Goal: Task Accomplishment & Management: Manage account settings

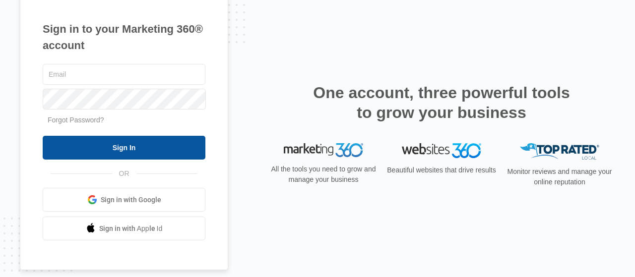
type input "[EMAIL_ADDRESS][DOMAIN_NAME]"
click at [95, 157] on input "Sign In" at bounding box center [124, 148] width 163 height 24
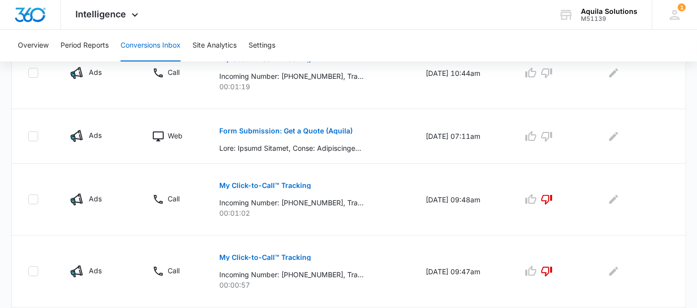
scroll to position [220, 0]
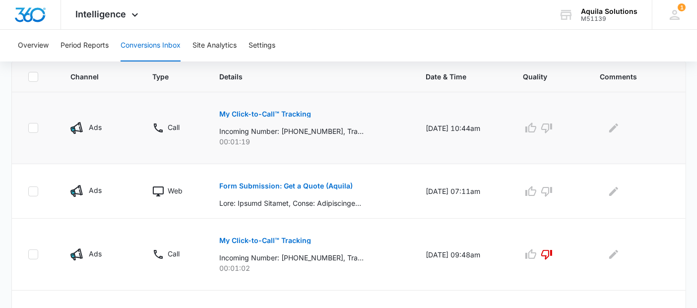
click at [277, 109] on button "My Click-to-Call™ Tracking" at bounding box center [265, 114] width 92 height 24
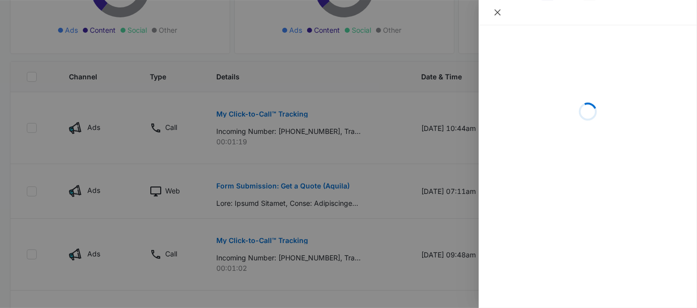
click at [494, 13] on icon "close" at bounding box center [498, 12] width 8 height 8
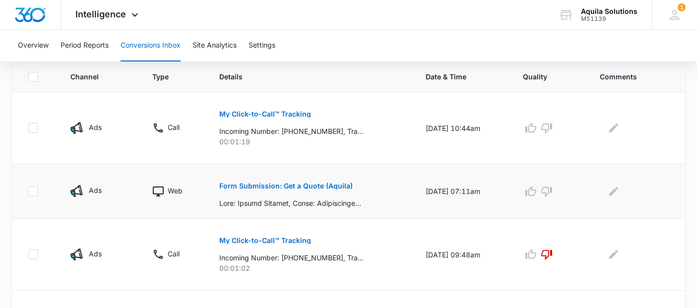
click at [317, 183] on p "Form Submission: Get a Quote (Aquila)" at bounding box center [285, 186] width 133 height 7
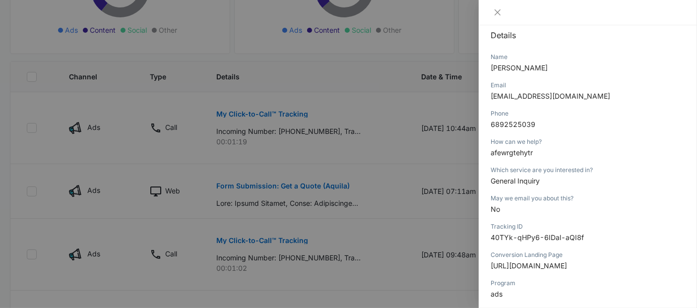
scroll to position [0, 0]
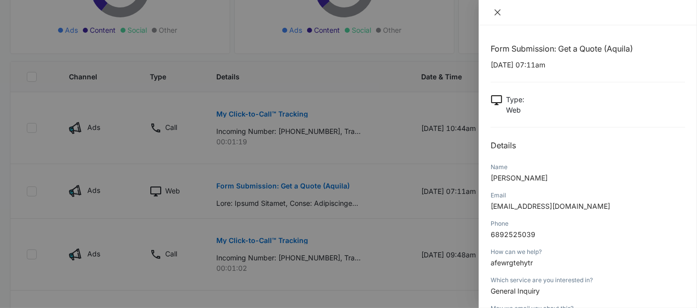
click at [501, 12] on icon "close" at bounding box center [498, 12] width 8 height 8
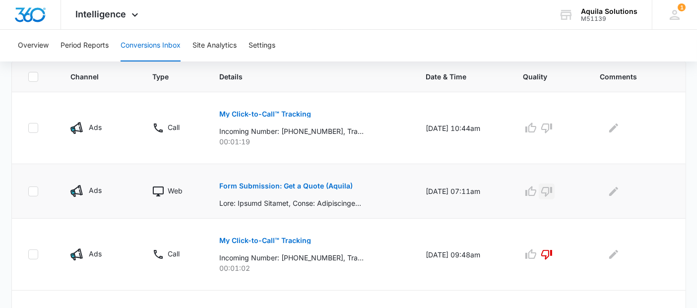
click at [551, 190] on icon "button" at bounding box center [547, 192] width 12 height 12
click at [278, 112] on p "My Click-to-Call™ Tracking" at bounding box center [265, 114] width 92 height 7
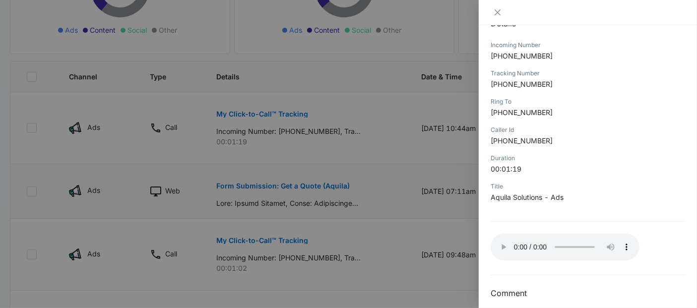
scroll to position [131, 0]
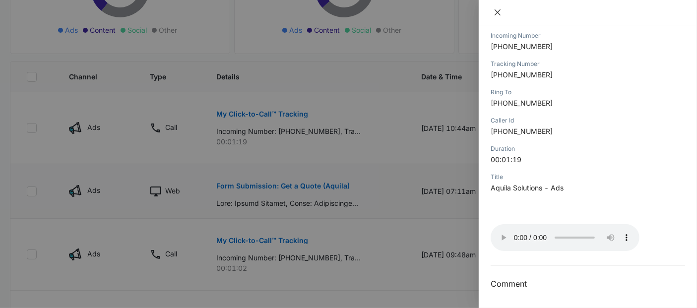
click at [495, 11] on icon "close" at bounding box center [498, 12] width 8 height 8
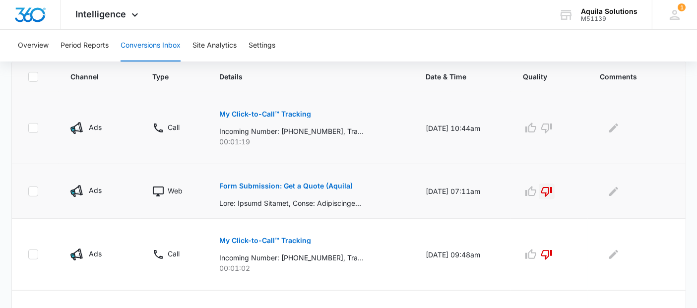
click at [283, 114] on p "My Click-to-Call™ Tracking" at bounding box center [265, 114] width 92 height 7
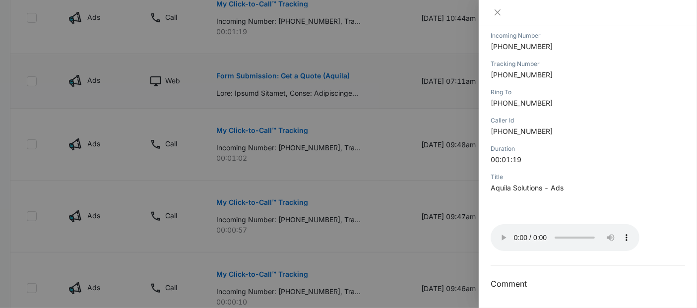
scroll to position [0, 0]
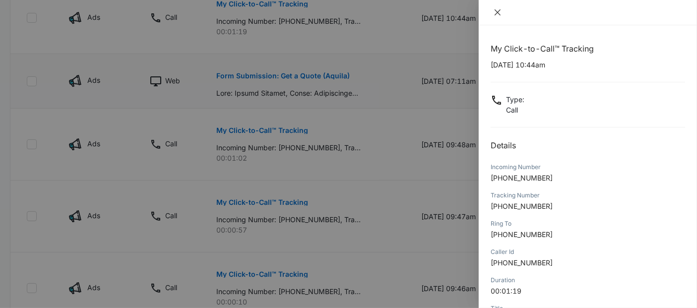
click at [496, 12] on icon "close" at bounding box center [498, 12] width 8 height 8
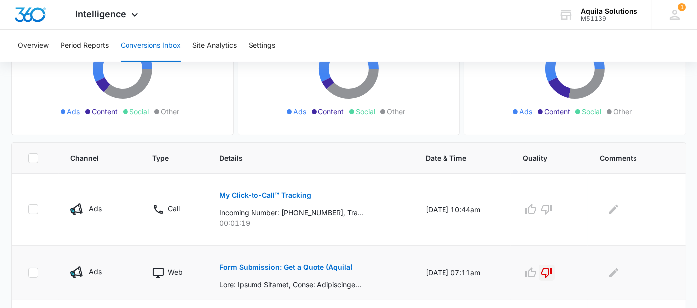
scroll to position [110, 0]
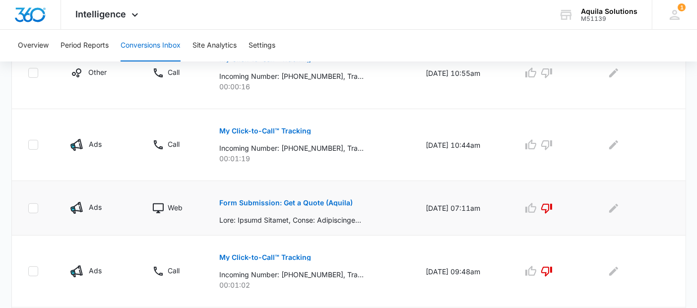
scroll to position [220, 0]
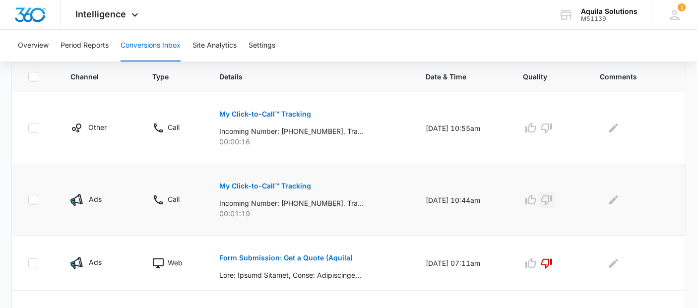
click at [552, 198] on icon "button" at bounding box center [546, 200] width 11 height 10
click at [277, 113] on p "My Click-to-Call™ Tracking" at bounding box center [265, 114] width 92 height 7
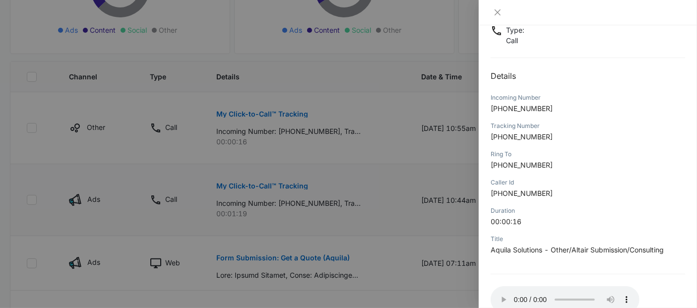
scroll to position [110, 0]
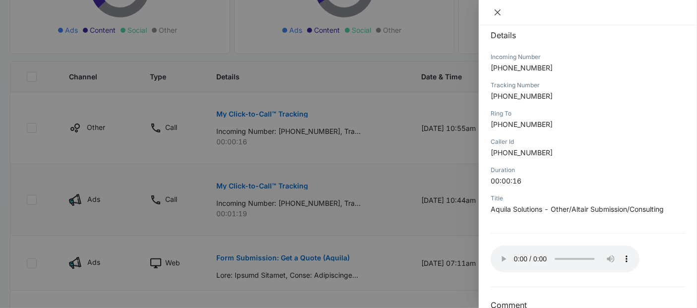
click at [501, 13] on icon "close" at bounding box center [498, 12] width 8 height 8
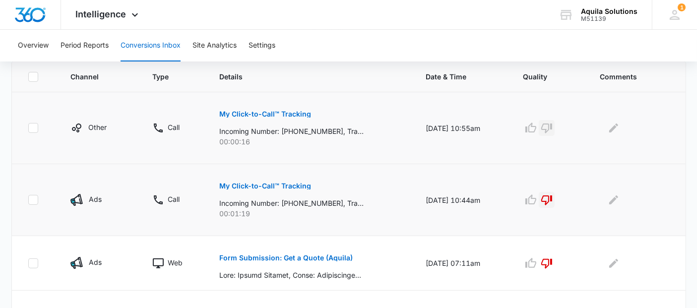
click at [552, 126] on icon "button" at bounding box center [546, 129] width 11 height 10
click at [98, 9] on span "Intelligence" at bounding box center [101, 14] width 51 height 10
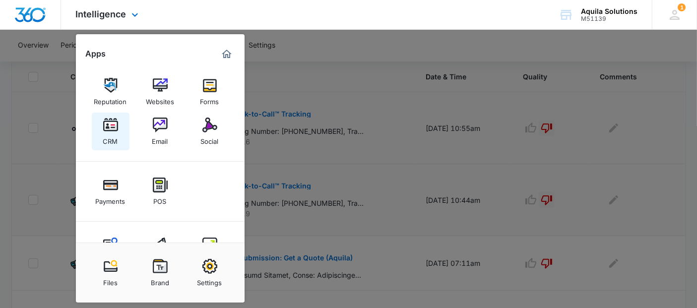
click at [109, 123] on img at bounding box center [110, 125] width 15 height 15
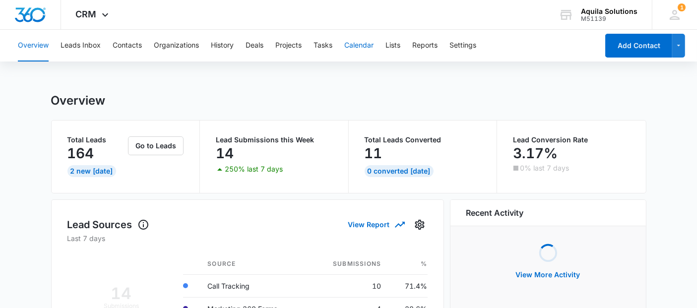
click at [361, 46] on button "Calendar" at bounding box center [358, 46] width 29 height 32
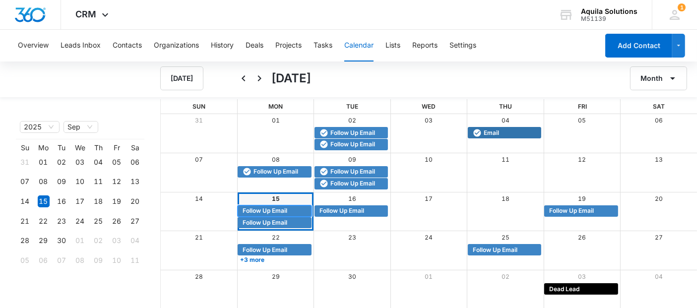
click at [252, 209] on span "Follow Up Email" at bounding box center [265, 210] width 45 height 9
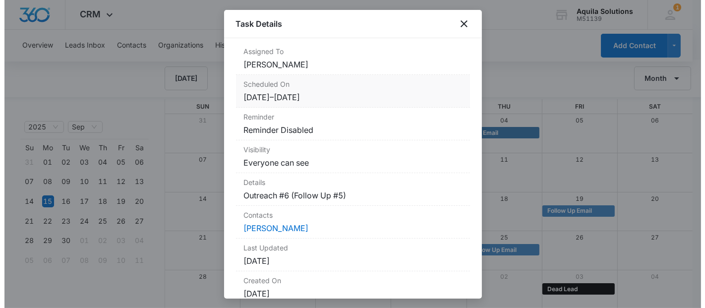
scroll to position [110, 0]
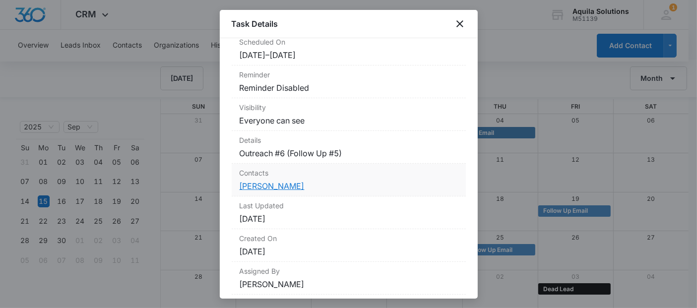
click at [270, 183] on link "Stuart Grant" at bounding box center [272, 186] width 65 height 10
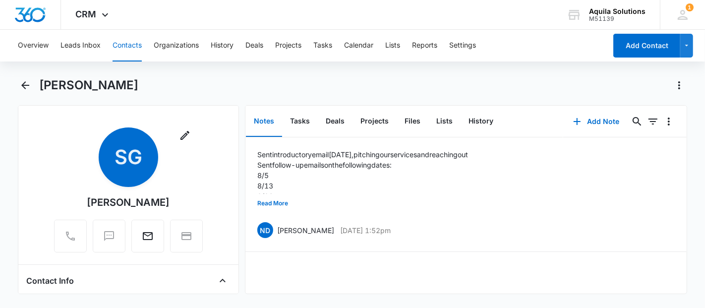
click at [145, 89] on div "Stuart Grant" at bounding box center [363, 85] width 649 height 16
click at [571, 117] on icon "button" at bounding box center [577, 122] width 12 height 12
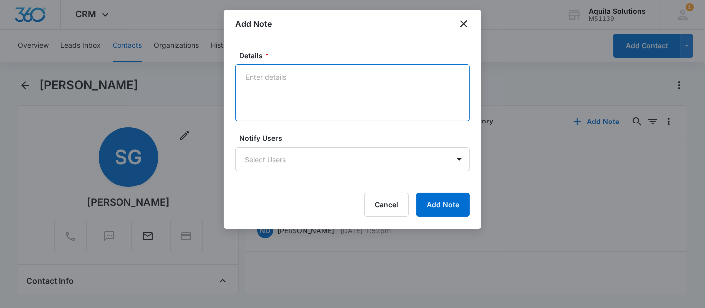
click at [275, 75] on textarea "Details *" at bounding box center [353, 92] width 234 height 57
type textarea "Sent a follow-up today (9/15/25)"
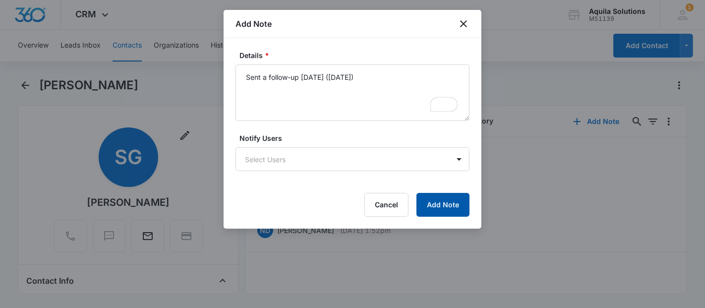
click at [440, 209] on button "Add Note" at bounding box center [443, 205] width 53 height 24
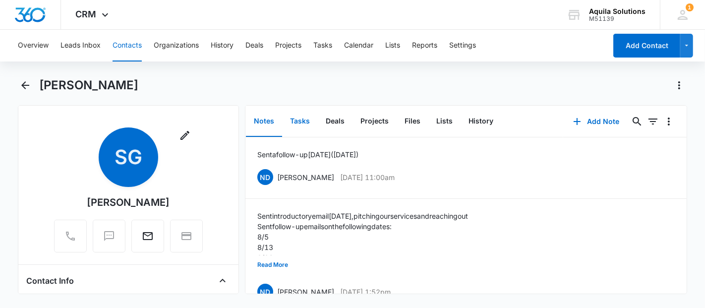
click at [297, 124] on button "Tasks" at bounding box center [300, 121] width 36 height 31
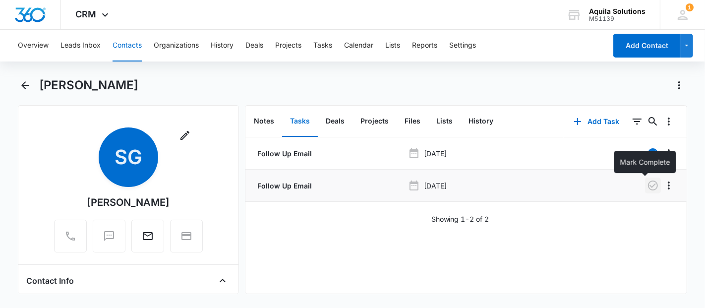
click at [647, 188] on icon "button" at bounding box center [653, 186] width 12 height 12
click at [564, 121] on button "Add Task" at bounding box center [596, 122] width 65 height 24
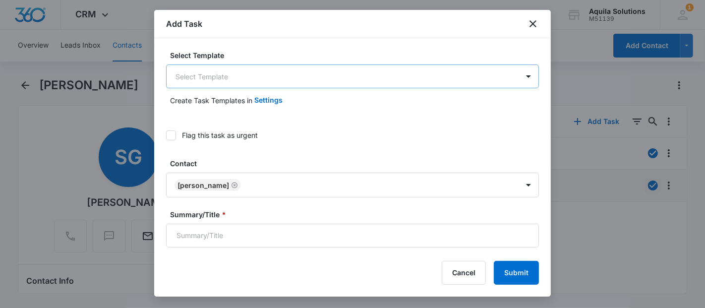
click at [251, 80] on body "CRM Apps Reputation Websites Forms CRM Email Social Payments POS Content Ads In…" at bounding box center [352, 154] width 705 height 308
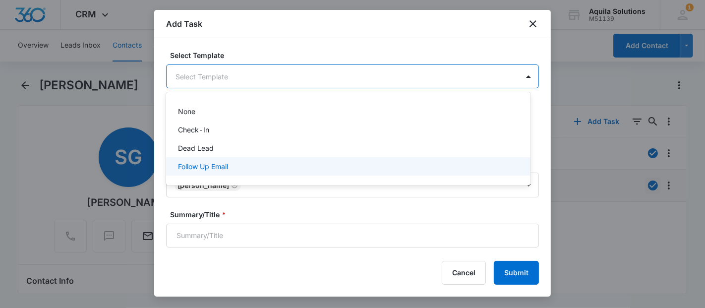
click at [222, 169] on p "Follow Up Email" at bounding box center [203, 166] width 50 height 10
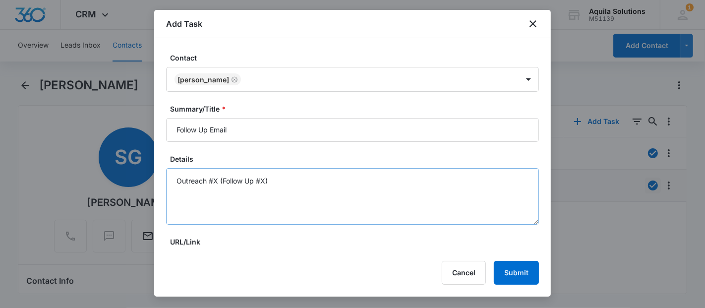
scroll to position [110, 0]
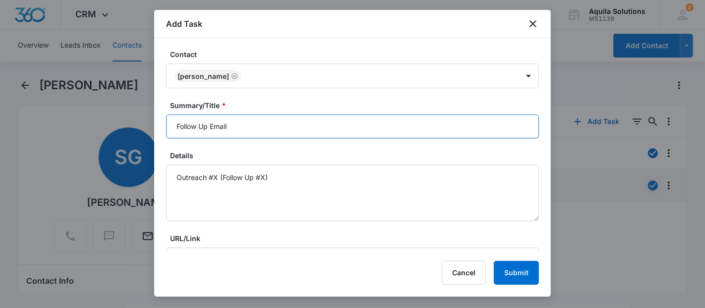
click at [249, 123] on input "Follow Up Email" at bounding box center [352, 127] width 373 height 24
type input "Follow Up Email"
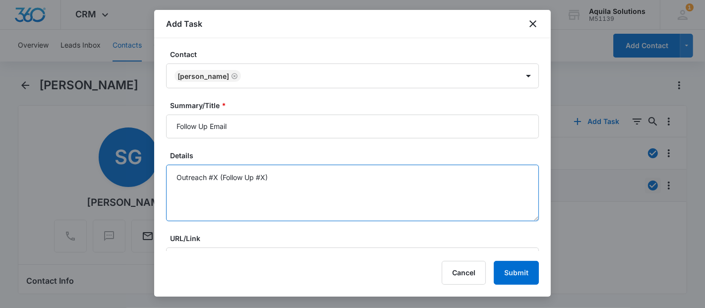
click at [217, 177] on textarea "Outreach #X (Follow Up #X)" at bounding box center [352, 193] width 373 height 57
click at [263, 178] on textarea "Outreach #7 (Follow Up #X)" at bounding box center [352, 193] width 373 height 57
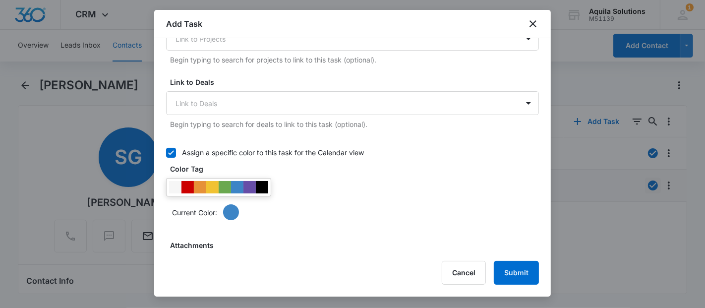
scroll to position [385, 0]
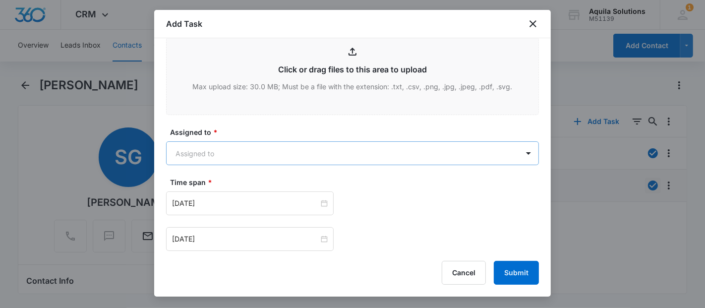
type textarea "Outreach #7 (Follow Up #6)"
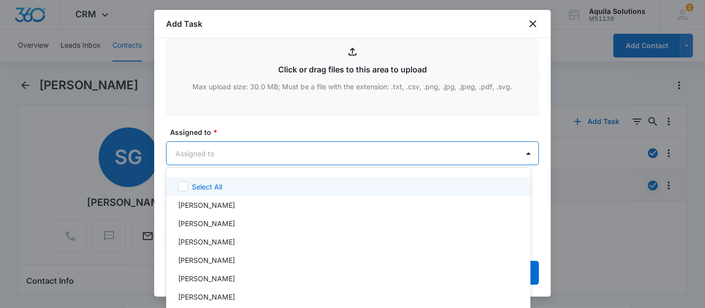
click at [220, 159] on body "CRM Apps Reputation Websites Forms CRM Email Social Payments POS Content Ads In…" at bounding box center [352, 154] width 705 height 308
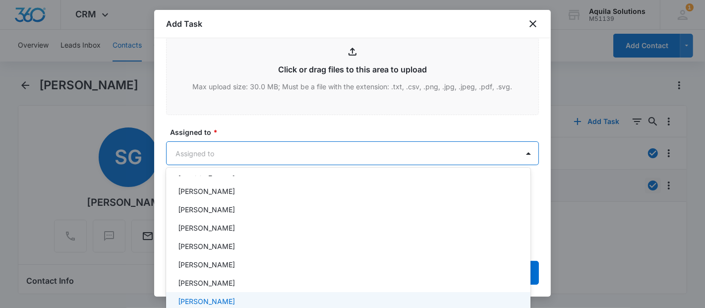
click at [214, 297] on p "[PERSON_NAME]" at bounding box center [206, 301] width 57 height 10
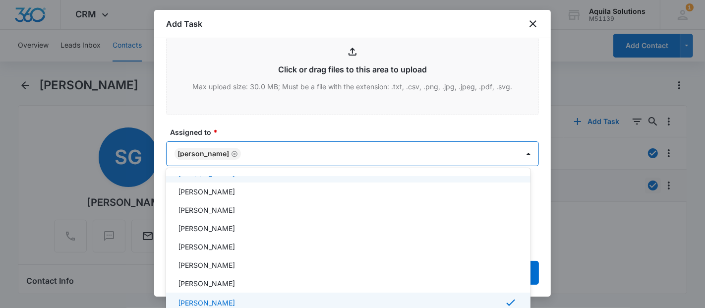
click at [246, 128] on div at bounding box center [352, 154] width 705 height 308
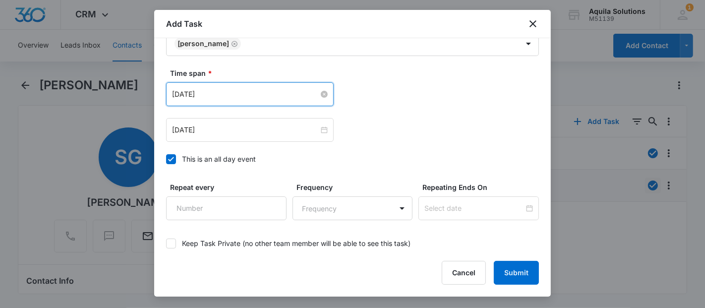
click at [233, 94] on input "Aug 14, 2025" at bounding box center [245, 94] width 147 height 11
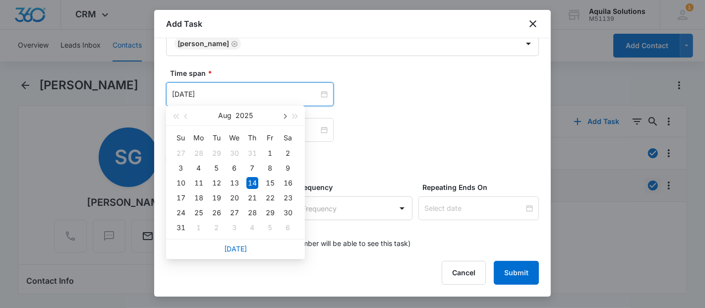
click at [286, 118] on button "button" at bounding box center [284, 116] width 11 height 20
type input "Sep 29, 2025"
click at [204, 211] on div "29" at bounding box center [199, 213] width 12 height 12
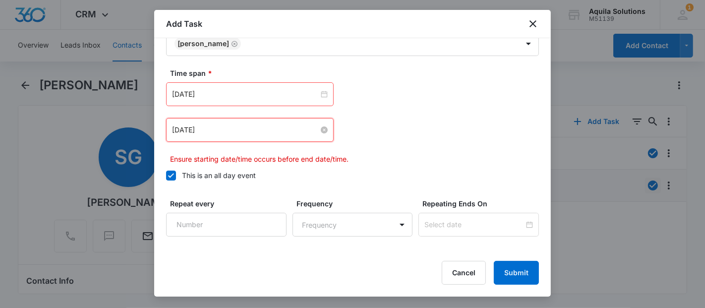
click at [255, 131] on input "Aug 14, 2025" at bounding box center [245, 130] width 147 height 11
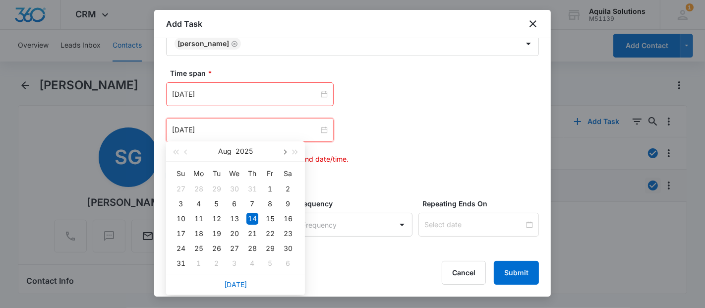
click at [286, 155] on button "button" at bounding box center [284, 151] width 11 height 20
type input "Sep 29, 2025"
click at [195, 251] on div "29" at bounding box center [199, 249] width 12 height 12
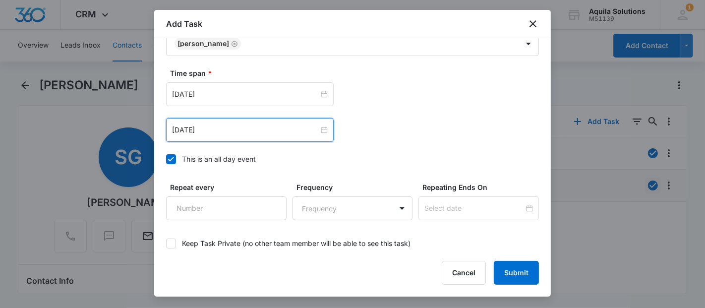
click at [399, 101] on div "Sep 29, 2025 Sep 2025 Su Mo Tu We Th Fr Sa 31 1 2 3 4 5 6 7 8 9 10 11 12 13 14 …" at bounding box center [352, 94] width 373 height 24
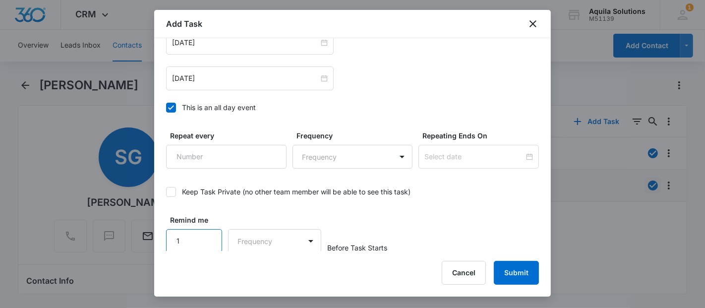
type input "1"
click at [209, 242] on input "1" at bounding box center [194, 241] width 56 height 24
click at [284, 231] on body "CRM Apps Reputation Websites Forms CRM Email Social Payments POS Content Ads In…" at bounding box center [352, 154] width 705 height 308
click at [271, 274] on div "Days" at bounding box center [271, 273] width 65 height 10
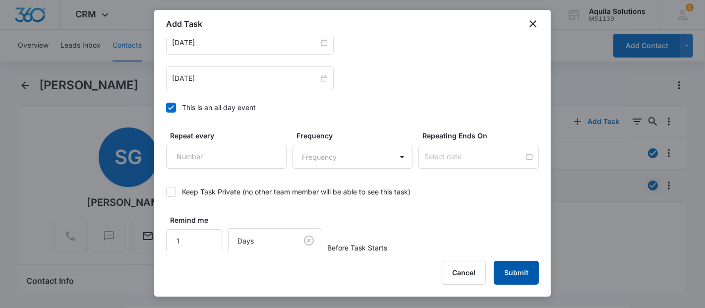
click at [511, 264] on button "Submit" at bounding box center [516, 273] width 45 height 24
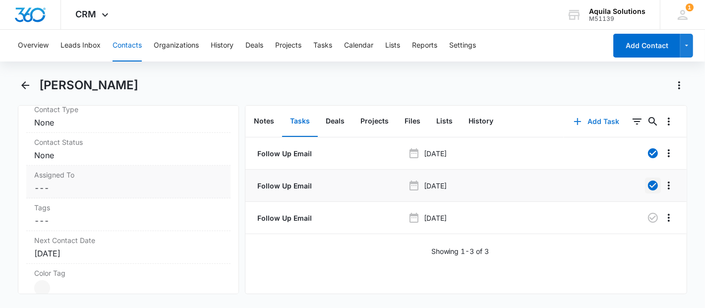
scroll to position [496, 0]
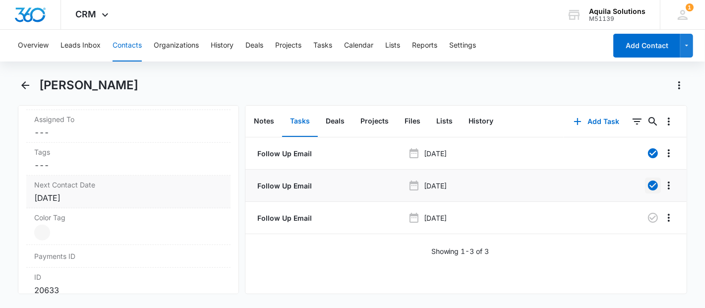
click at [69, 197] on div "Sep 15, 2025" at bounding box center [128, 198] width 188 height 12
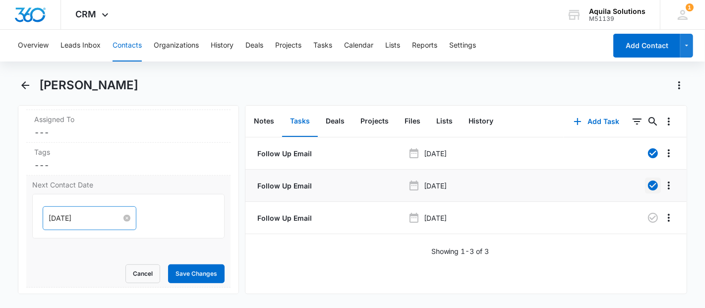
click at [66, 213] on input "Sep 15, 2025" at bounding box center [85, 218] width 73 height 11
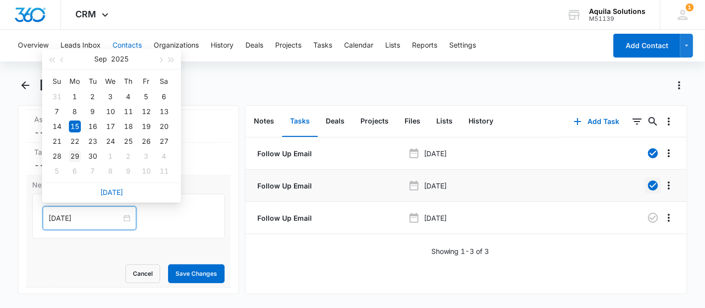
type input "Sep 29, 2025"
click at [77, 151] on div "29" at bounding box center [75, 156] width 12 height 12
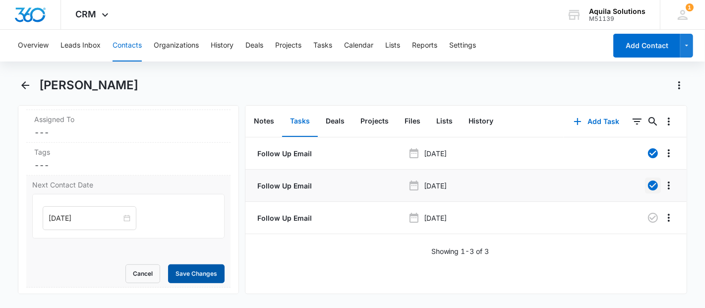
click at [171, 266] on button "Save Changes" at bounding box center [196, 273] width 57 height 19
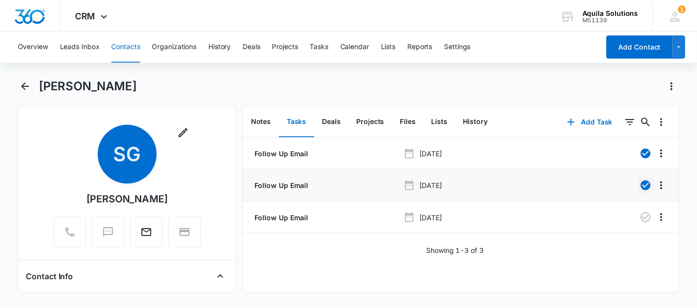
scroll to position [0, 0]
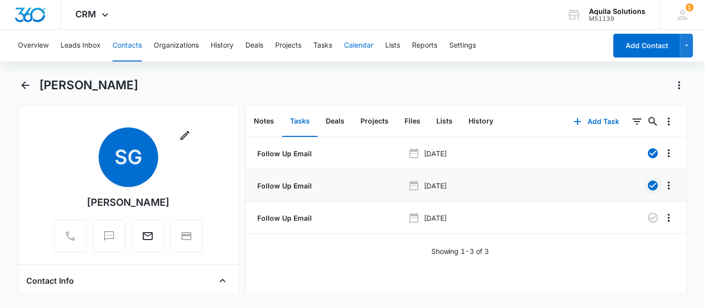
click at [360, 43] on button "Calendar" at bounding box center [358, 46] width 29 height 32
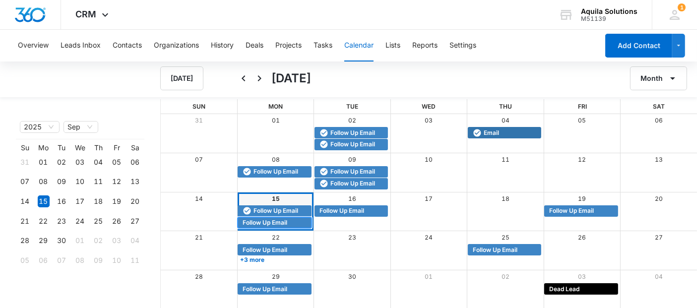
click at [270, 220] on span "Follow Up Email" at bounding box center [265, 222] width 45 height 9
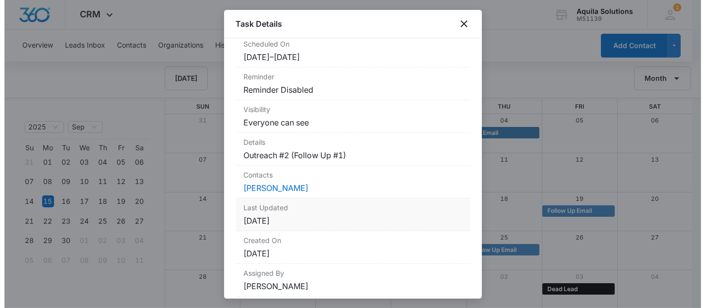
scroll to position [110, 0]
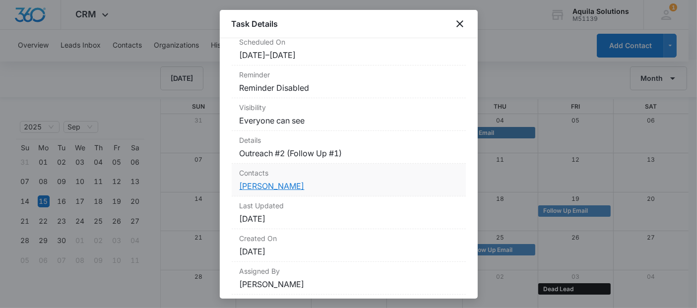
click at [273, 186] on link "Jannine Aanensen" at bounding box center [272, 186] width 65 height 10
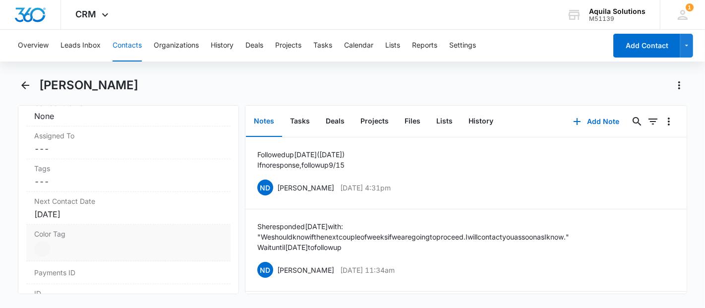
scroll to position [496, 0]
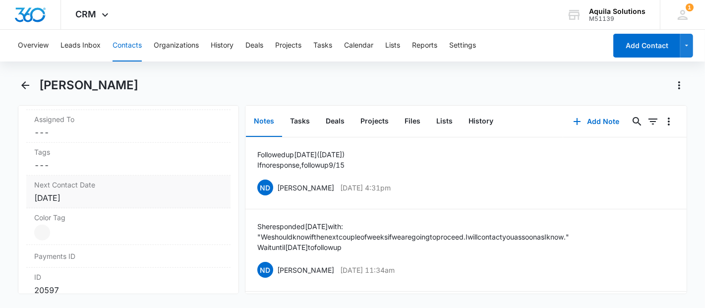
click at [82, 196] on div "Sep 15, 2025" at bounding box center [128, 198] width 188 height 12
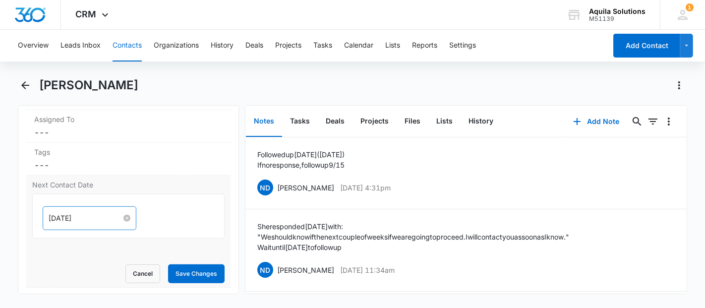
click at [82, 213] on input "Sep 15, 2025" at bounding box center [85, 218] width 73 height 11
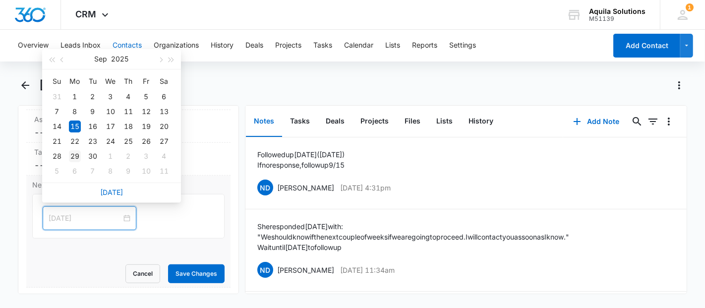
type input "Sep 29, 2025"
click at [75, 156] on div "29" at bounding box center [75, 156] width 12 height 12
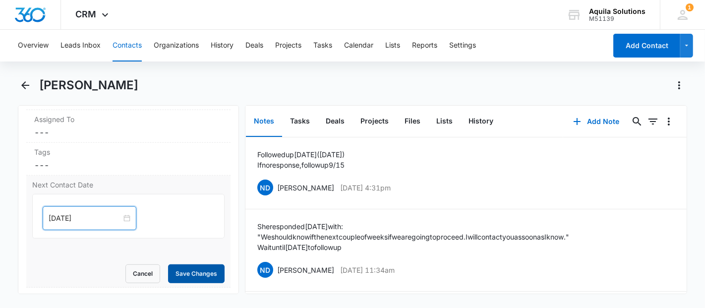
click at [177, 267] on button "Save Changes" at bounding box center [196, 273] width 57 height 19
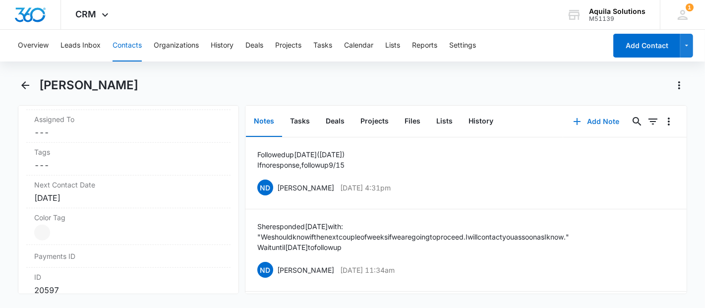
click at [574, 120] on icon "button" at bounding box center [577, 122] width 12 height 12
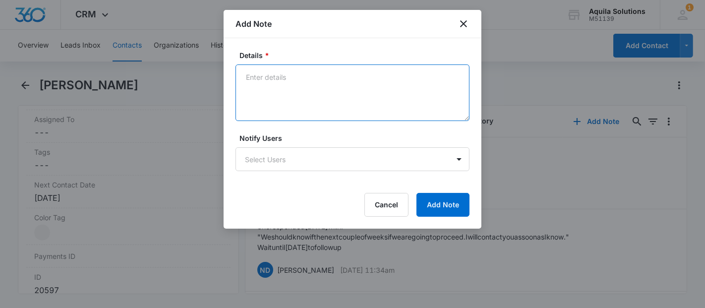
click at [373, 80] on textarea "Details *" at bounding box center [353, 92] width 234 height 57
type textarea "Followed up today (9/15/25)"
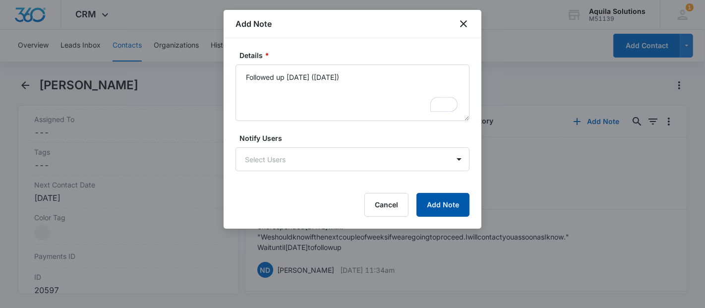
click at [454, 197] on button "Add Note" at bounding box center [443, 205] width 53 height 24
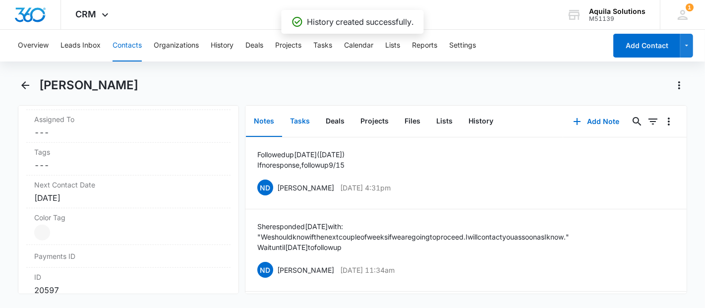
click at [292, 121] on button "Tasks" at bounding box center [300, 121] width 36 height 31
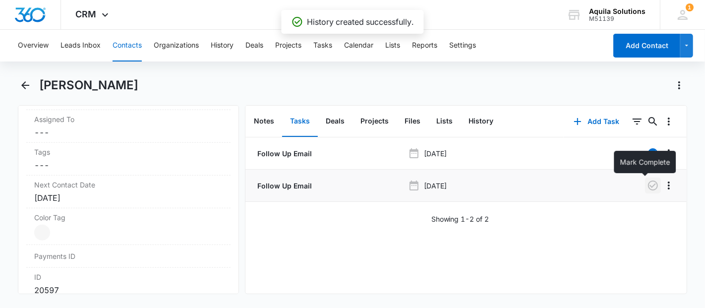
click at [647, 183] on icon "button" at bounding box center [653, 186] width 12 height 12
click at [574, 119] on icon "button" at bounding box center [577, 121] width 7 height 7
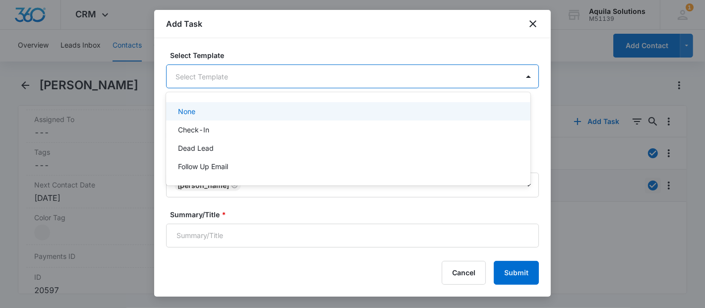
click at [247, 78] on body "CRM Apps Reputation Websites Forms CRM Email Social Payments POS Content Ads In…" at bounding box center [352, 154] width 705 height 308
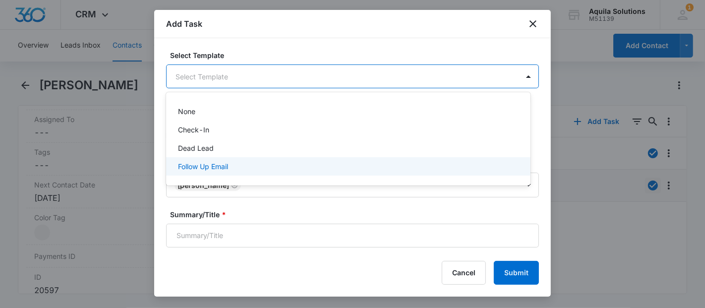
click at [254, 166] on div "Follow Up Email" at bounding box center [347, 166] width 339 height 10
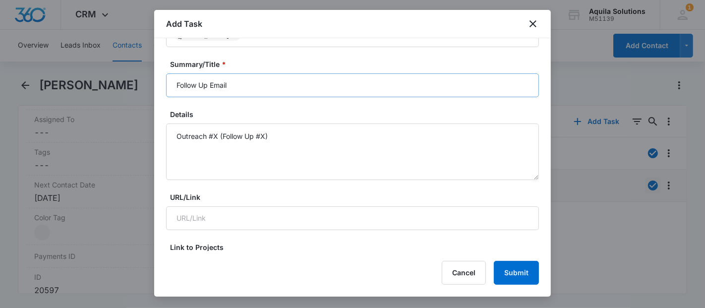
scroll to position [165, 0]
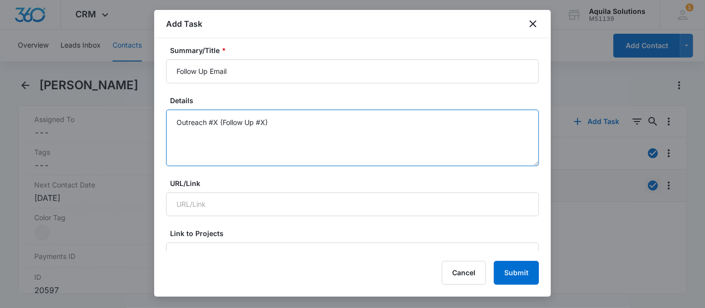
click at [215, 120] on textarea "Outreach #X (Follow Up #X)" at bounding box center [352, 138] width 373 height 57
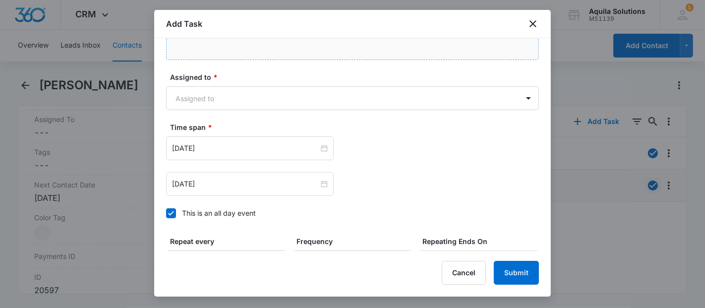
scroll to position [661, 0]
type textarea "Outreach #3 (Follow Up #2)"
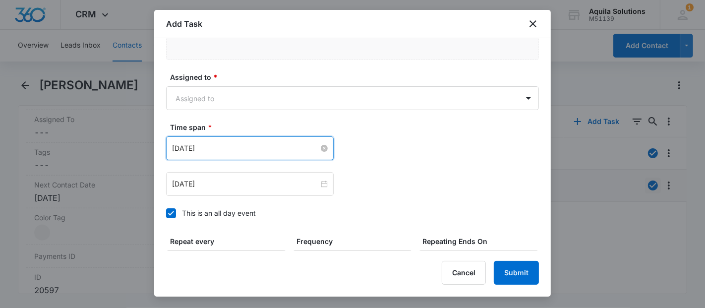
click at [244, 144] on input "Aug 14, 2025" at bounding box center [245, 148] width 147 height 11
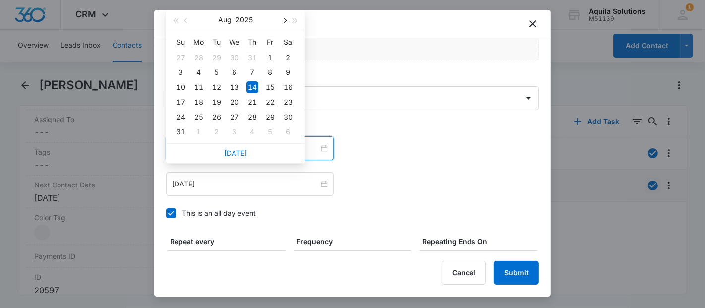
click at [285, 17] on button "button" at bounding box center [284, 20] width 11 height 20
type input "Sep 29, 2025"
click at [190, 122] on td "29" at bounding box center [199, 117] width 18 height 15
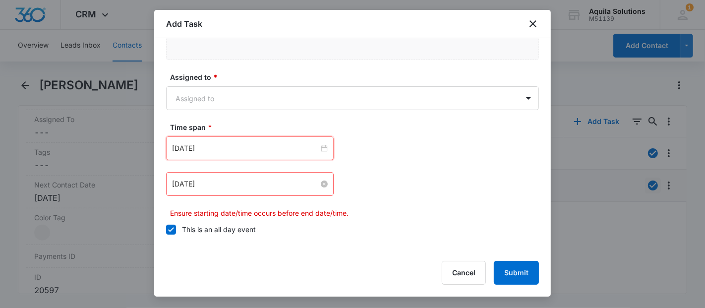
click at [254, 181] on input "Aug 14, 2025" at bounding box center [245, 184] width 147 height 11
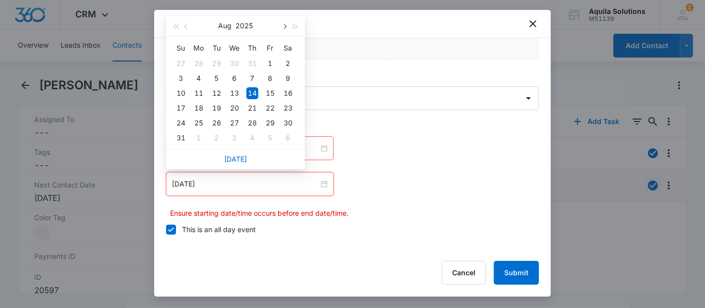
click at [283, 27] on span "button" at bounding box center [284, 26] width 5 height 5
type input "Sep 29, 2025"
click at [204, 120] on div "29" at bounding box center [199, 123] width 12 height 12
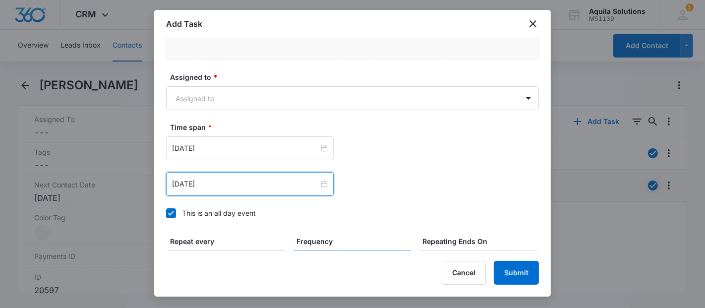
scroll to position [767, 0]
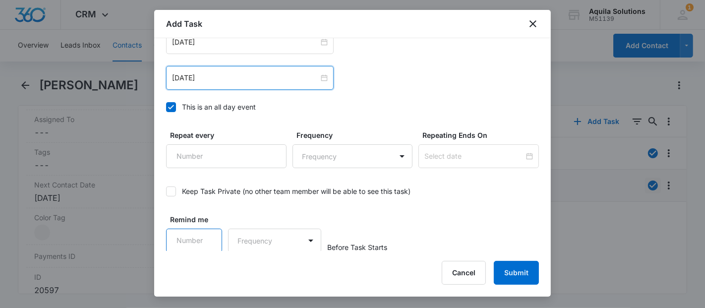
click at [189, 243] on input "Remind me" at bounding box center [194, 241] width 56 height 24
type input "1"
click at [204, 237] on input "1" at bounding box center [194, 241] width 56 height 24
click at [249, 239] on body "CRM Apps Reputation Websites Forms CRM Email Social Payments POS Content Ads In…" at bounding box center [352, 154] width 705 height 308
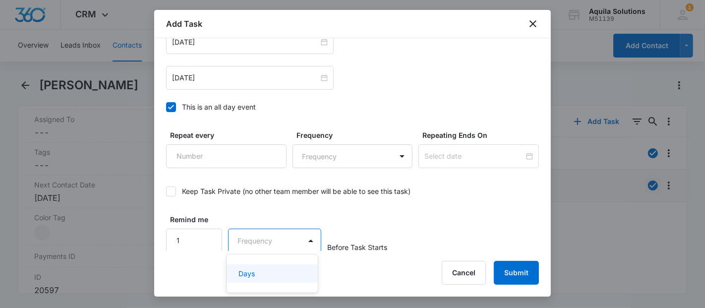
click at [263, 268] on div "Days" at bounding box center [271, 273] width 65 height 10
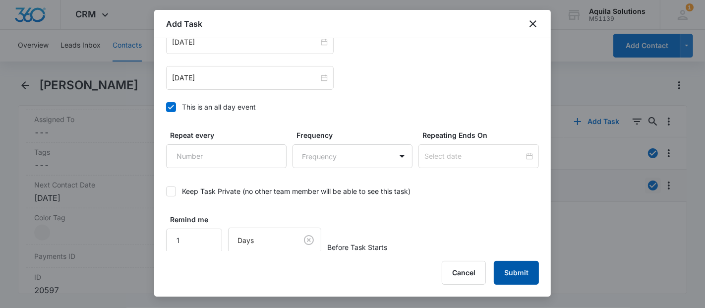
click at [514, 270] on button "Submit" at bounding box center [516, 273] width 45 height 24
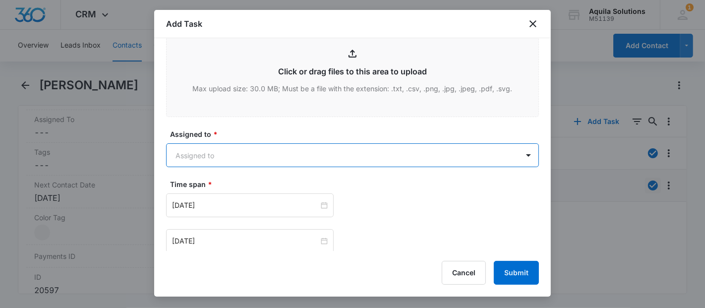
click at [232, 157] on body "CRM Apps Reputation Websites Forms CRM Email Social Payments POS Content Ads In…" at bounding box center [352, 154] width 705 height 308
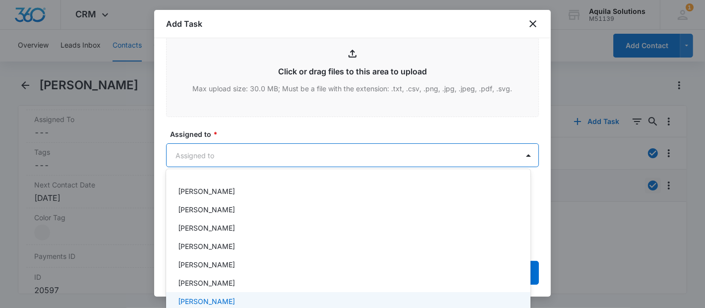
click at [234, 302] on div "[PERSON_NAME]" at bounding box center [347, 301] width 339 height 10
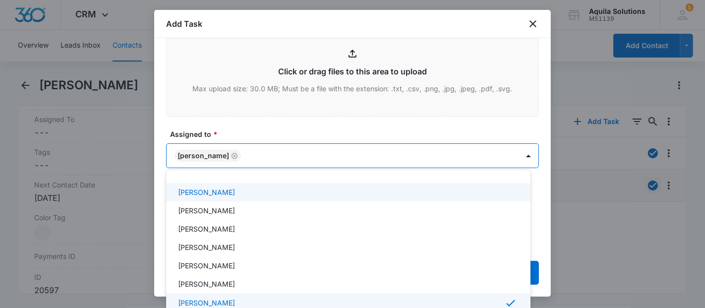
click at [477, 121] on div at bounding box center [352, 154] width 705 height 308
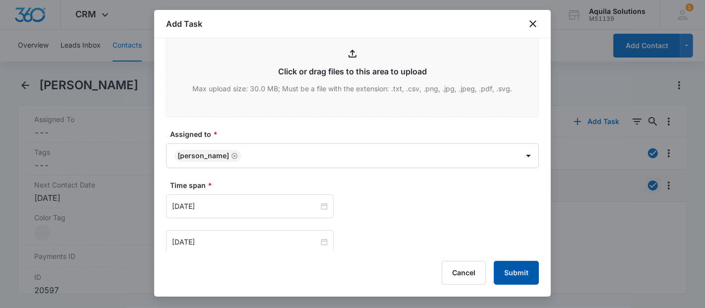
click at [512, 264] on button "Submit" at bounding box center [516, 273] width 45 height 24
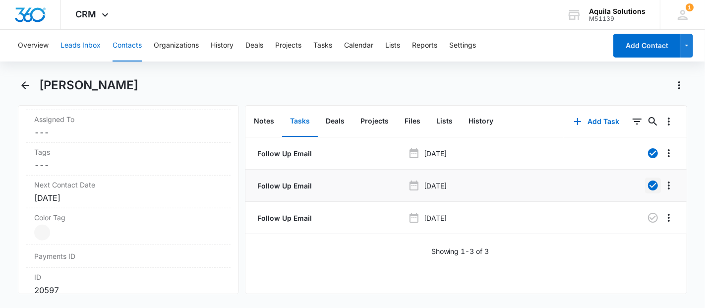
click at [92, 43] on button "Leads Inbox" at bounding box center [81, 46] width 40 height 32
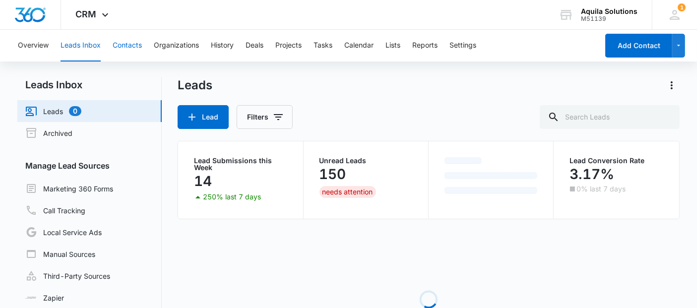
click at [123, 43] on button "Contacts" at bounding box center [127, 46] width 29 height 32
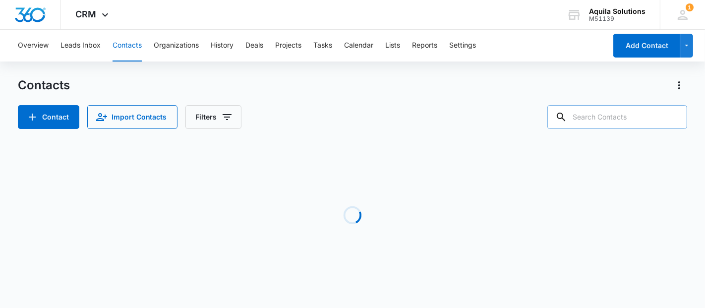
click at [605, 120] on input "text" at bounding box center [618, 117] width 140 height 24
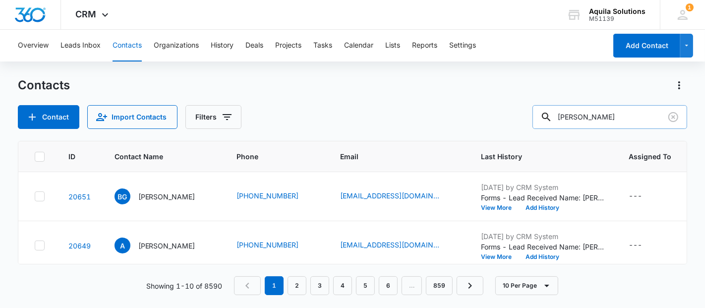
type input "luan"
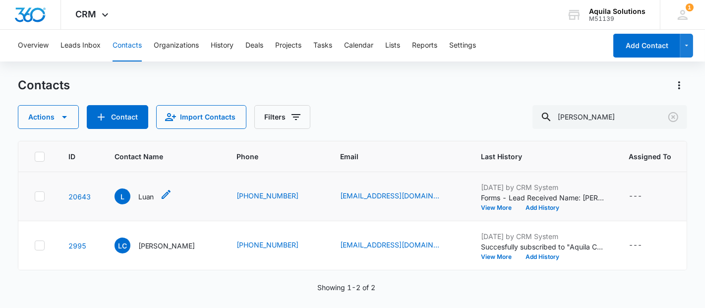
click at [145, 197] on p "Luan" at bounding box center [146, 196] width 16 height 10
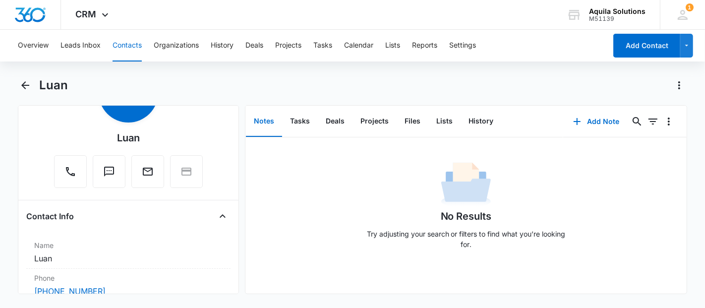
scroll to position [220, 0]
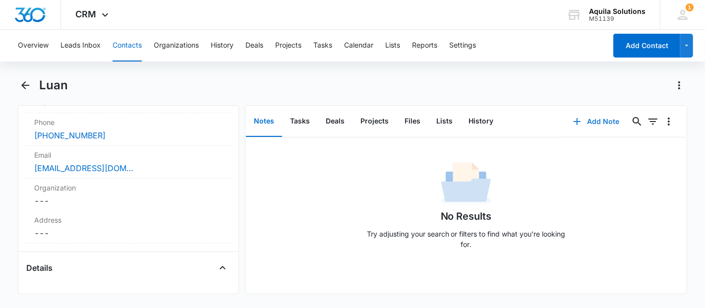
click at [576, 120] on icon "button" at bounding box center [577, 122] width 12 height 12
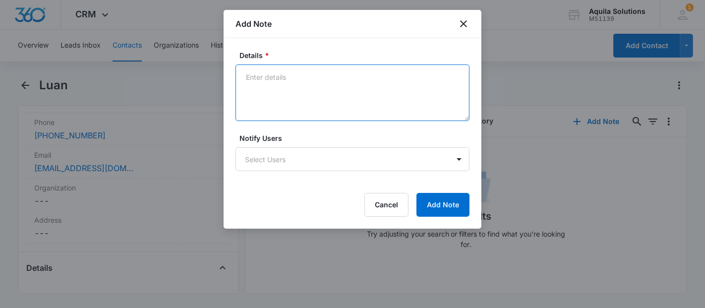
click at [295, 87] on textarea "Details *" at bounding box center [353, 92] width 234 height 57
type textarea "T"
click at [375, 89] on textarea "Contact submitted a form 9/5/25 I sent an introductory email 9/9/25 Sent a foll…" at bounding box center [353, 92] width 234 height 57
click at [371, 97] on textarea "Contact submitted a form 9/5/25 I sent an introductory email 9/9 Sent a follow-…" at bounding box center [353, 92] width 234 height 57
click at [331, 100] on textarea "Contact submitted a form 9/5/25 I sent an introductory email on 9/9 Sent a foll…" at bounding box center [353, 92] width 234 height 57
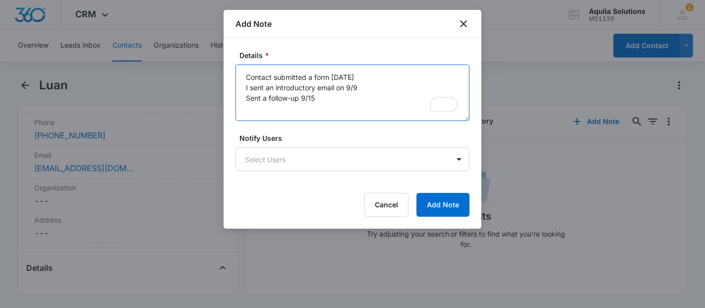
click at [300, 100] on textarea "Contact submitted a form 9/5/25 I sent an introductory email on 9/9 Sent a foll…" at bounding box center [353, 92] width 234 height 57
type textarea "Contact submitted a form 9/5/25 I sent an introductory email on 9/9 Sent a foll…"
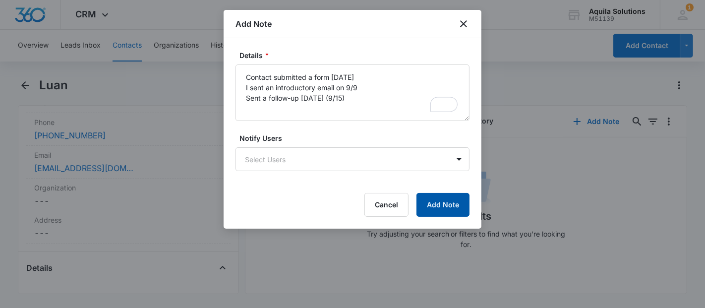
click at [439, 202] on button "Add Note" at bounding box center [443, 205] width 53 height 24
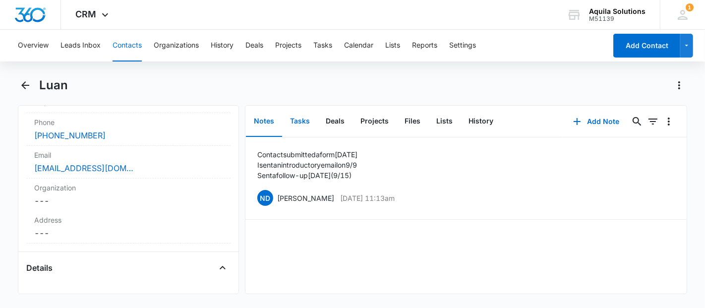
click at [299, 122] on button "Tasks" at bounding box center [300, 121] width 36 height 31
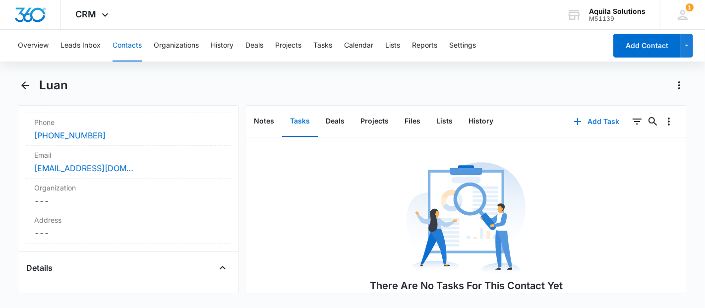
click at [574, 118] on icon "button" at bounding box center [577, 121] width 7 height 7
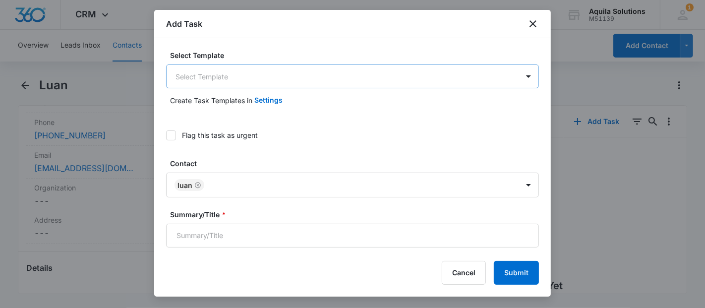
click at [289, 80] on body "CRM Apps Reputation Websites Forms CRM Email Social Payments POS Content Ads In…" at bounding box center [352, 154] width 705 height 308
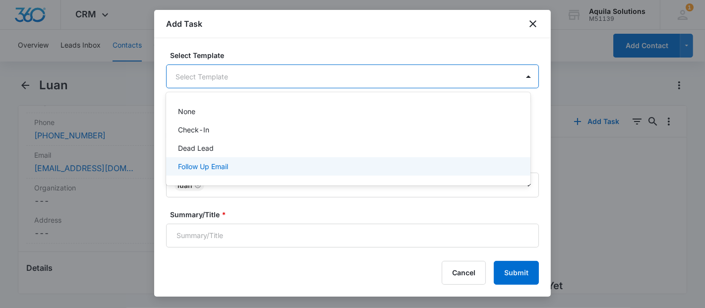
click at [253, 165] on div "Follow Up Email" at bounding box center [347, 166] width 339 height 10
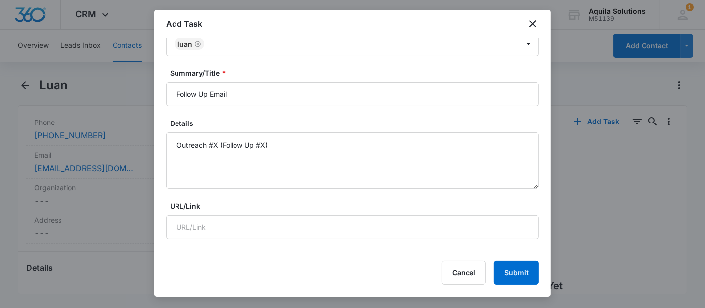
scroll to position [165, 0]
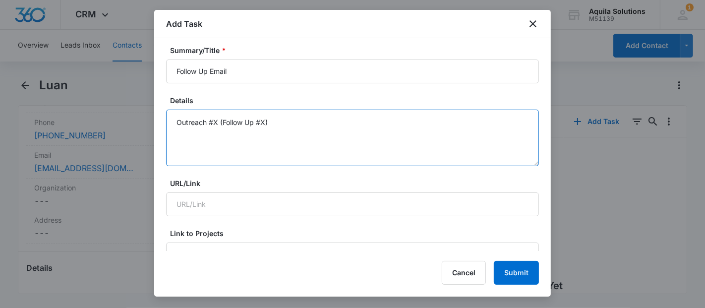
click at [218, 121] on textarea "Outreach #X (Follow Up #X)" at bounding box center [352, 138] width 373 height 57
click at [279, 125] on textarea "Outreach #3 (Follow Up #2)" at bounding box center [352, 138] width 373 height 57
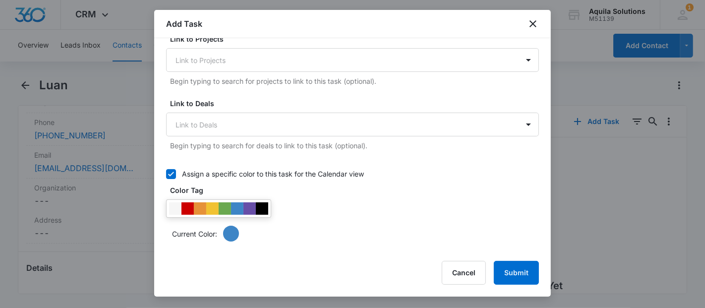
scroll to position [483, 0]
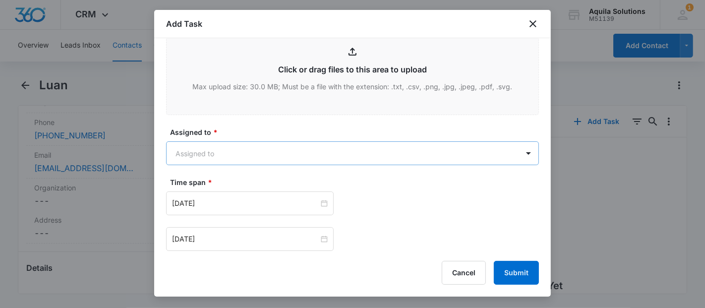
type textarea "Outreach #3 (Follow Up #2)"
click at [254, 153] on body "CRM Apps Reputation Websites Forms CRM Email Social Payments POS Content Ads In…" at bounding box center [352, 154] width 705 height 308
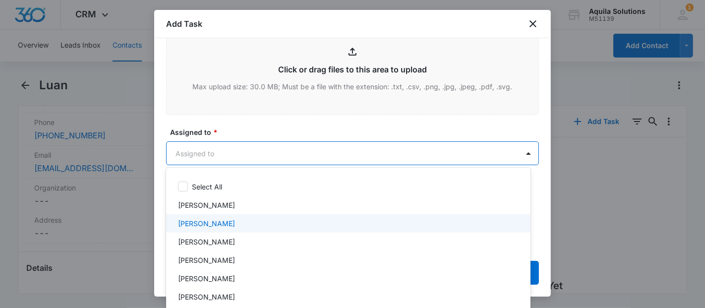
scroll to position [32, 0]
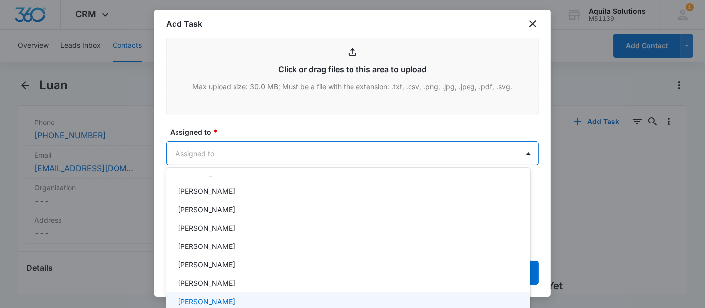
click at [223, 298] on p "[PERSON_NAME]" at bounding box center [206, 301] width 57 height 10
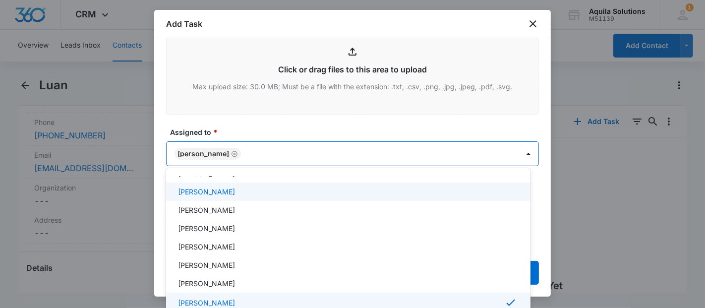
click at [280, 115] on div at bounding box center [352, 154] width 705 height 308
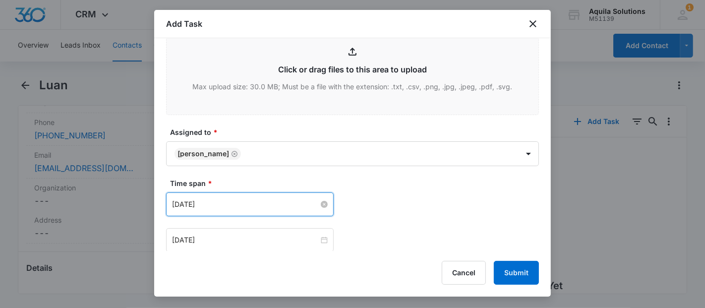
click at [240, 199] on input "Aug 14, 2025" at bounding box center [245, 204] width 147 height 11
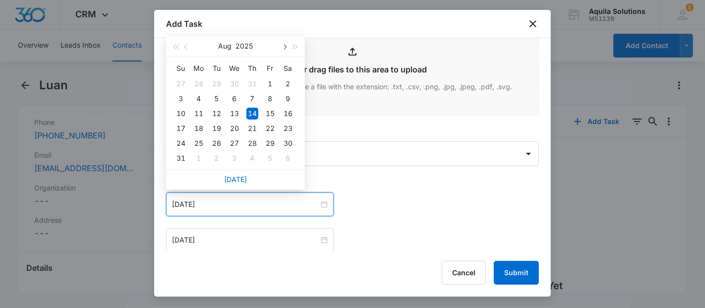
click at [285, 47] on span "button" at bounding box center [284, 47] width 5 height 5
type input "Sep 22, 2025"
click at [201, 125] on div "22" at bounding box center [199, 129] width 12 height 12
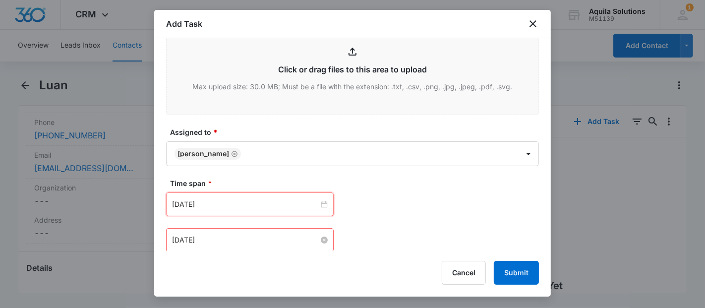
click at [223, 240] on input "Aug 14, 2025" at bounding box center [245, 240] width 147 height 11
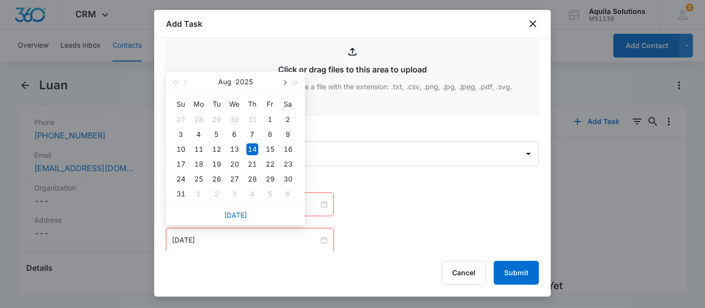
click at [287, 84] on button "button" at bounding box center [284, 82] width 11 height 20
type input "Sep 22, 2025"
click at [203, 163] on div "22" at bounding box center [199, 164] width 12 height 12
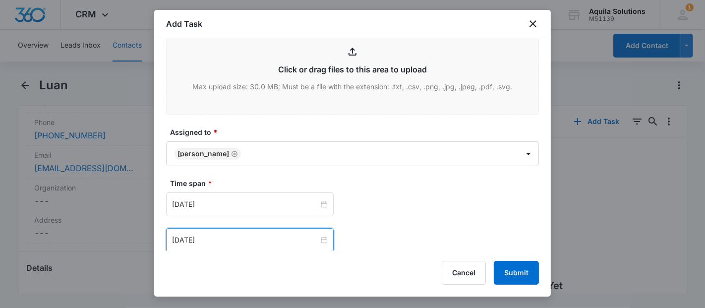
click at [398, 188] on div "Time span * Sep 22, 2025 Sep 2025 Su Mo Tu We Th Fr Sa 31 1 2 3 4 5 6 7 8 9 10 …" at bounding box center [352, 215] width 373 height 74
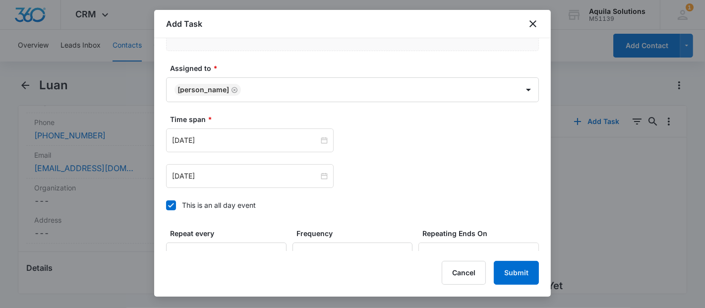
scroll to position [758, 0]
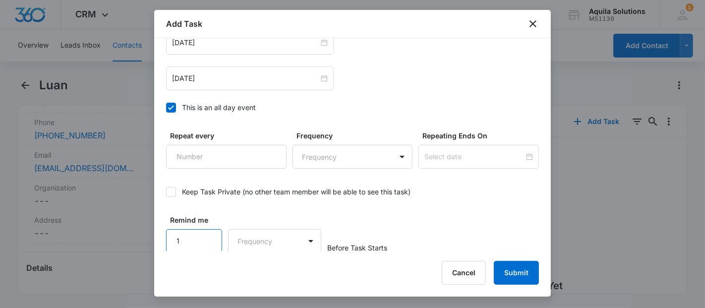
type input "1"
click at [208, 237] on input "1" at bounding box center [194, 241] width 56 height 24
click at [265, 240] on body "CRM Apps Reputation Websites Forms CRM Email Social Payments POS Content Ads In…" at bounding box center [352, 154] width 705 height 308
click at [258, 278] on div "Days" at bounding box center [271, 273] width 65 height 10
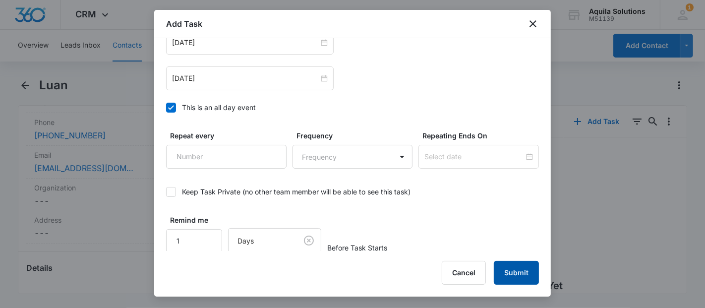
click at [507, 269] on button "Submit" at bounding box center [516, 273] width 45 height 24
